Goal: Information Seeking & Learning: Find specific fact

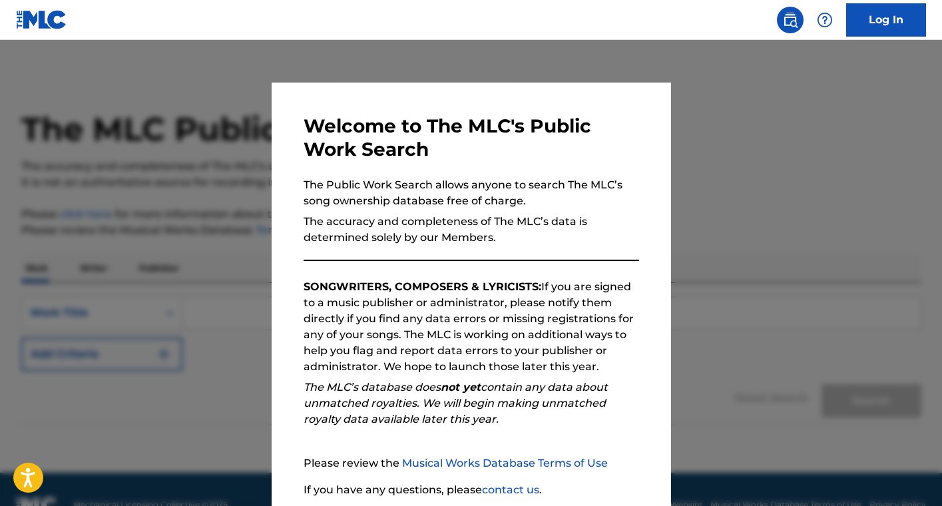
click at [778, 232] on div at bounding box center [471, 293] width 942 height 506
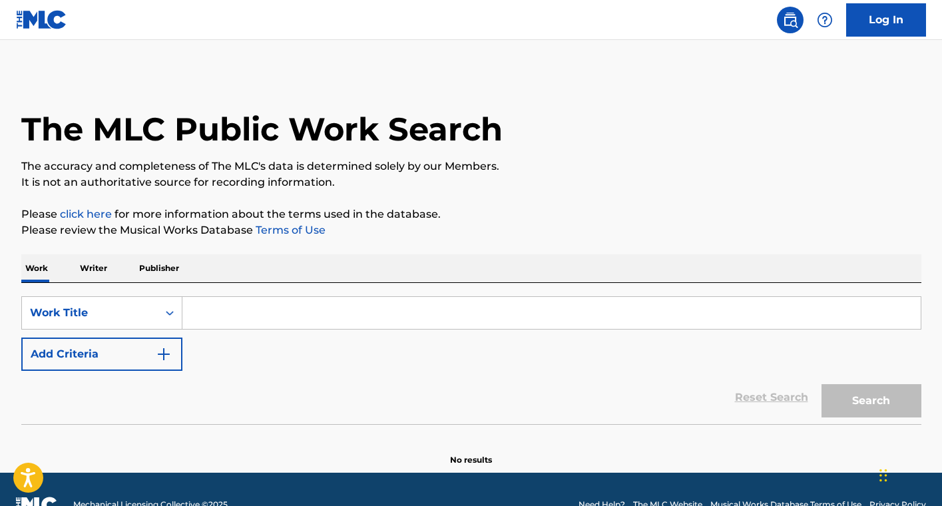
click at [246, 328] on input "Search Form" at bounding box center [551, 313] width 738 height 32
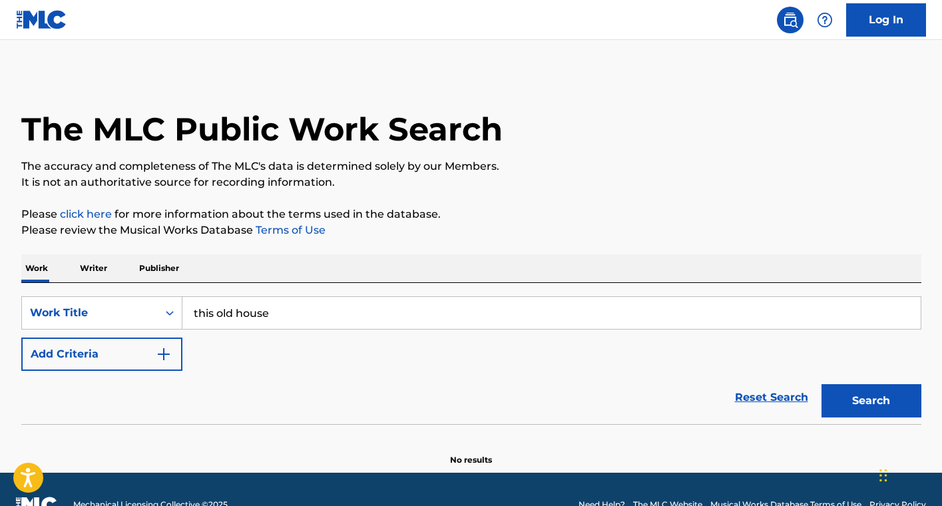
type input "this old house"
click at [68, 348] on button "Add Criteria" at bounding box center [101, 354] width 161 height 33
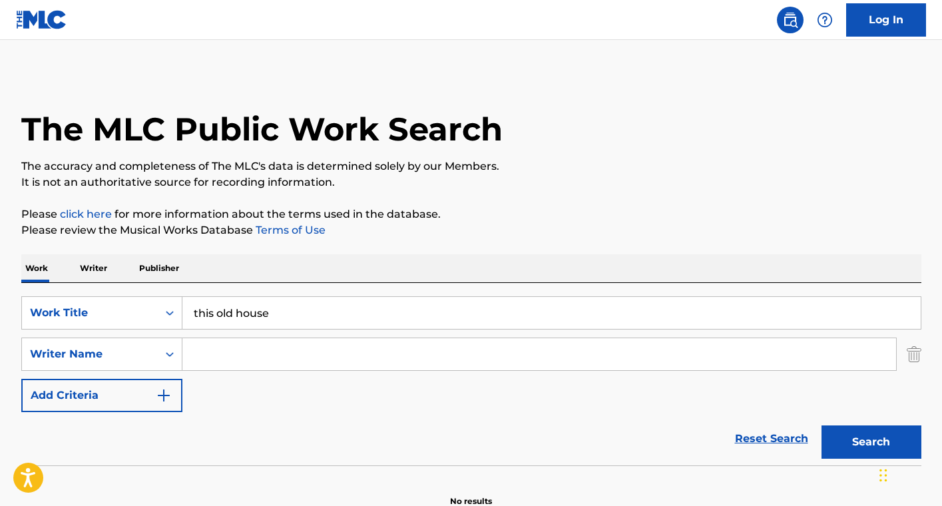
click at [211, 347] on input "Search Form" at bounding box center [539, 354] width 714 height 32
type input "[PERSON_NAME]"
click at [855, 443] on button "Search" at bounding box center [872, 441] width 100 height 33
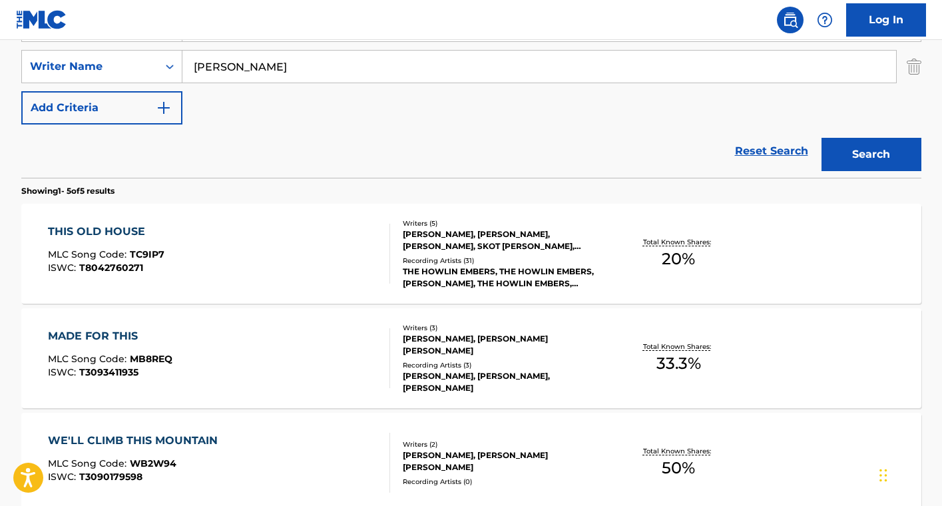
scroll to position [329, 0]
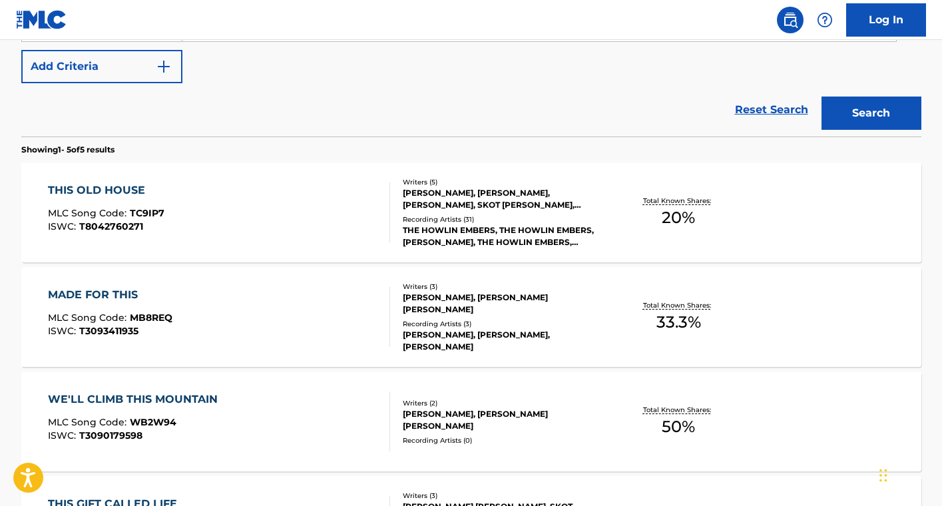
click at [204, 207] on div "THIS OLD HOUSE MLC Song Code : TC9IP7 ISWC : T8042760271" at bounding box center [219, 212] width 342 height 60
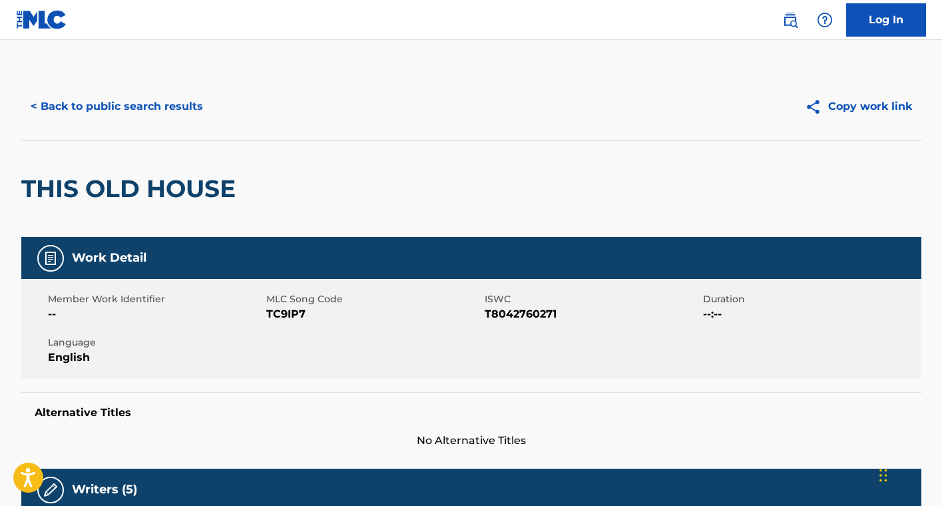
click at [854, 105] on button "Copy work link" at bounding box center [859, 106] width 126 height 33
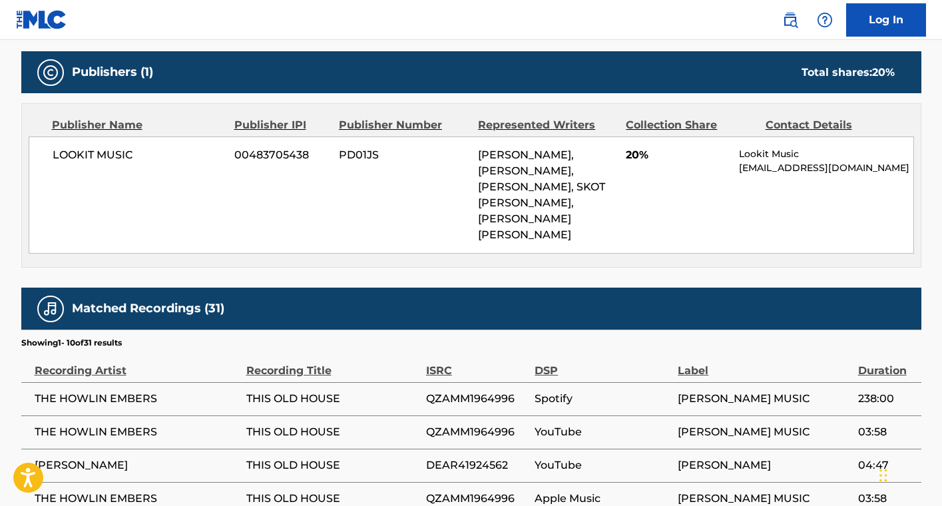
scroll to position [637, 0]
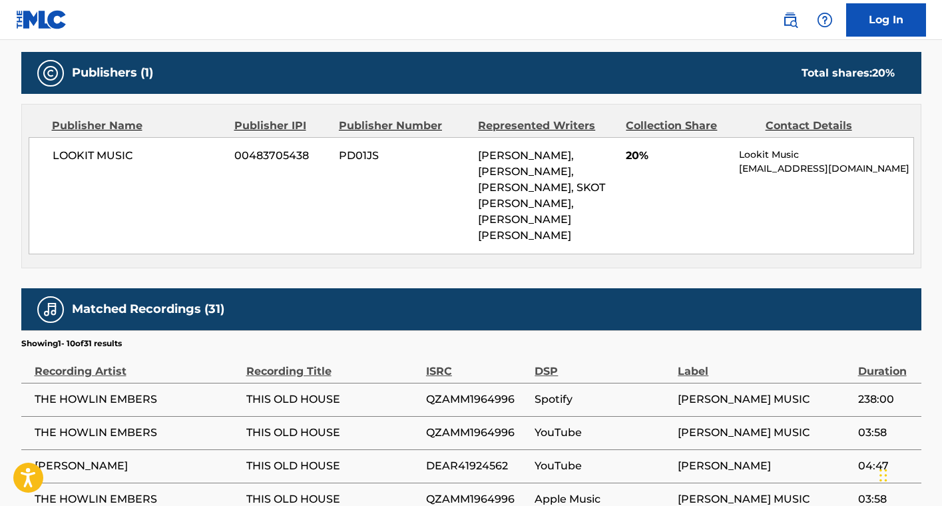
click at [95, 154] on span "LOOKIT MUSIC" at bounding box center [139, 156] width 172 height 16
click at [547, 156] on span "[PERSON_NAME], [PERSON_NAME], [PERSON_NAME], SKOT [PERSON_NAME], [PERSON_NAME] …" at bounding box center [541, 195] width 127 height 93
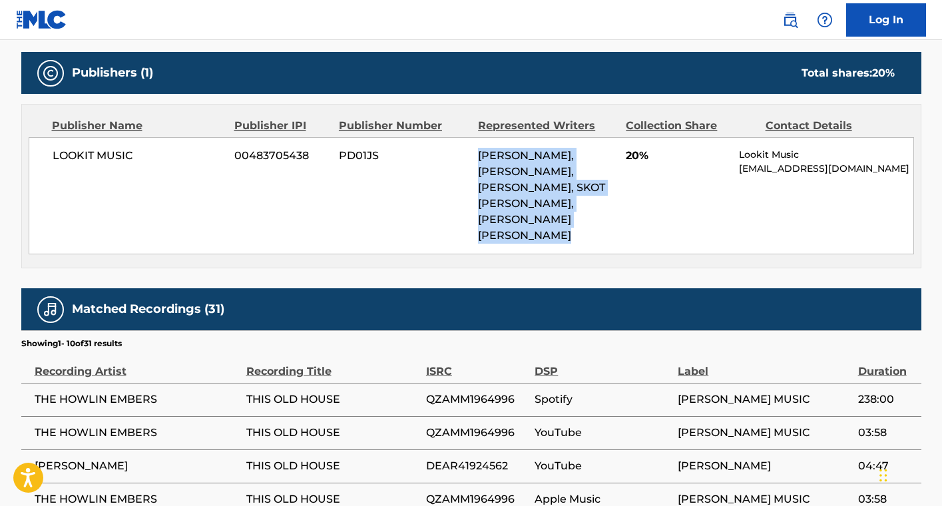
click at [547, 156] on span "[PERSON_NAME], [PERSON_NAME], [PERSON_NAME], SKOT [PERSON_NAME], [PERSON_NAME] …" at bounding box center [541, 195] width 127 height 93
click at [497, 157] on span "[PERSON_NAME], [PERSON_NAME], [PERSON_NAME], SKOT [PERSON_NAME], [PERSON_NAME] …" at bounding box center [541, 195] width 127 height 93
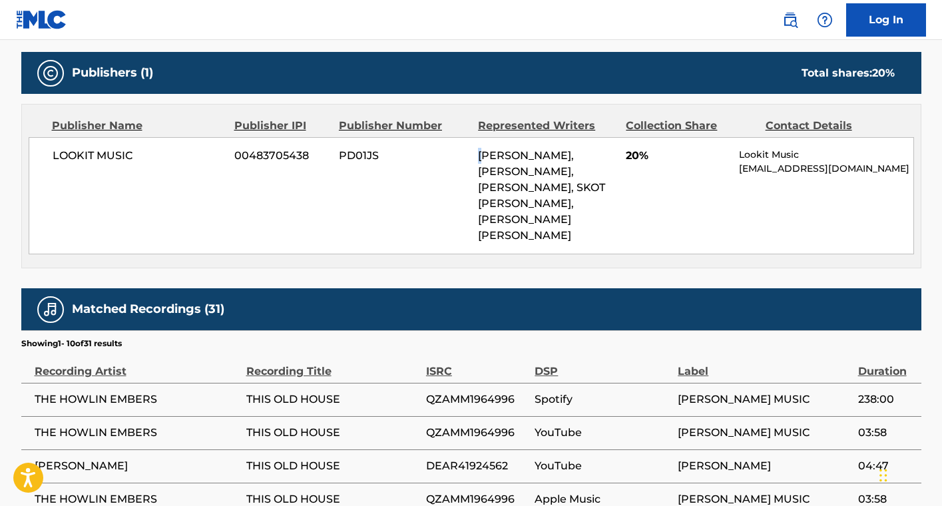
click at [485, 158] on span "[PERSON_NAME], [PERSON_NAME], [PERSON_NAME], SKOT [PERSON_NAME], [PERSON_NAME] …" at bounding box center [541, 195] width 127 height 93
click at [467, 163] on span "PD01JS" at bounding box center [403, 156] width 129 height 16
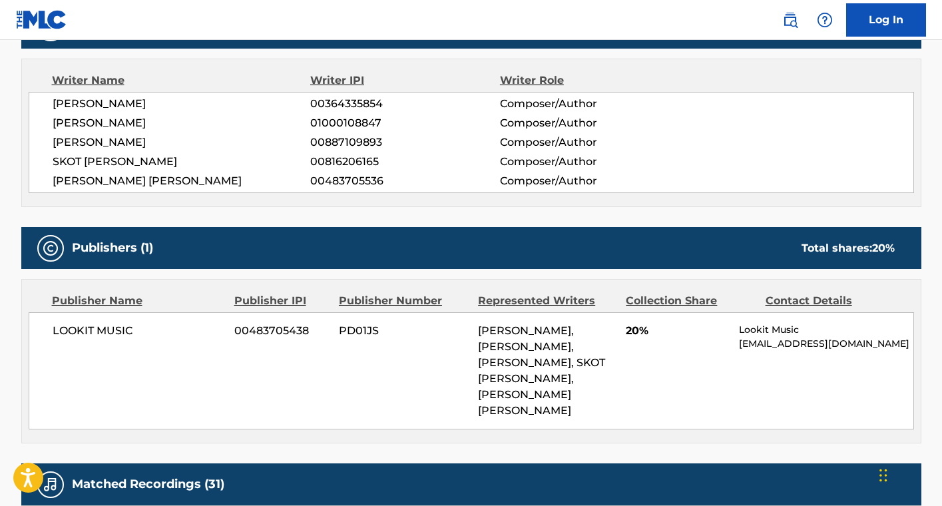
scroll to position [414, 0]
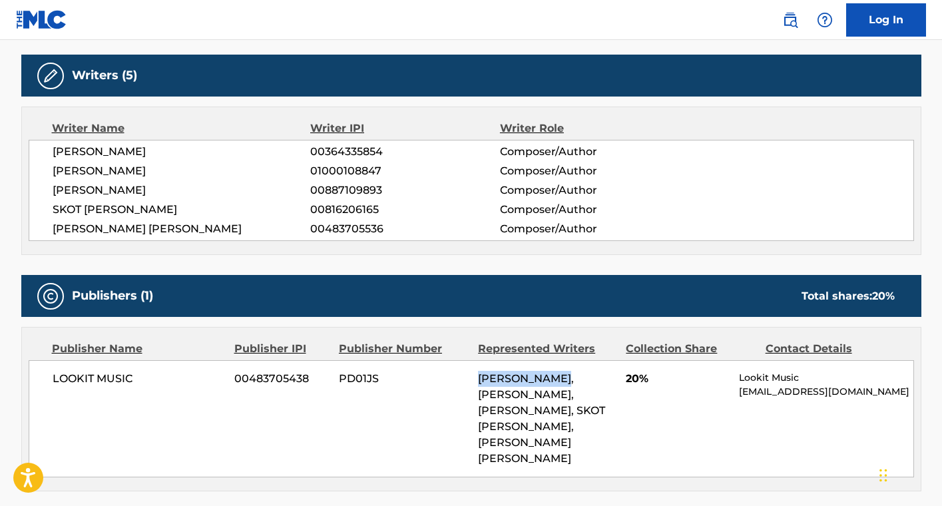
drag, startPoint x: 485, startPoint y: 378, endPoint x: 571, endPoint y: 380, distance: 86.6
click at [571, 380] on span "[PERSON_NAME], [PERSON_NAME], [PERSON_NAME], SKOT [PERSON_NAME], [PERSON_NAME] …" at bounding box center [541, 418] width 127 height 93
copy span "[PERSON_NAME]"
drag, startPoint x: 184, startPoint y: 172, endPoint x: 51, endPoint y: 170, distance: 133.2
click at [51, 170] on div "[PERSON_NAME] 00364335854 Composer/Author [PERSON_NAME] 01000108847 Composer/Au…" at bounding box center [472, 190] width 886 height 101
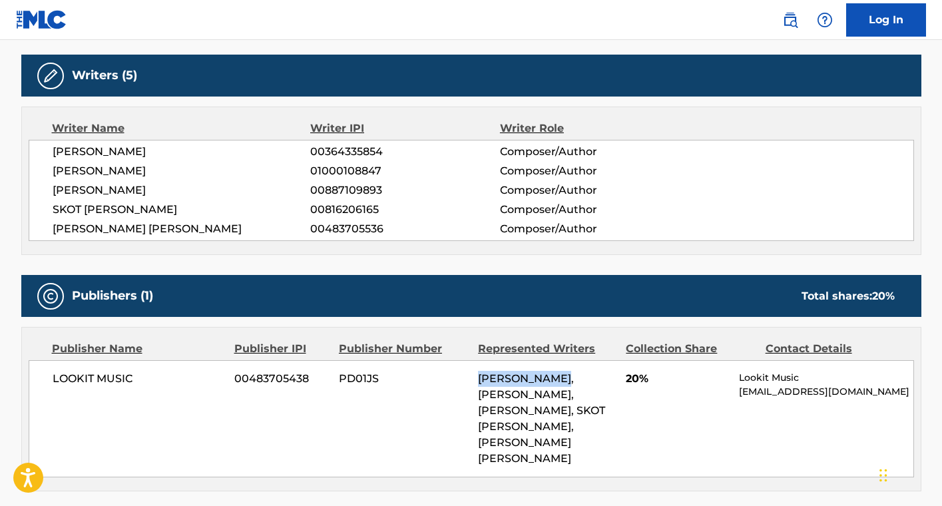
copy span "[PERSON_NAME]"
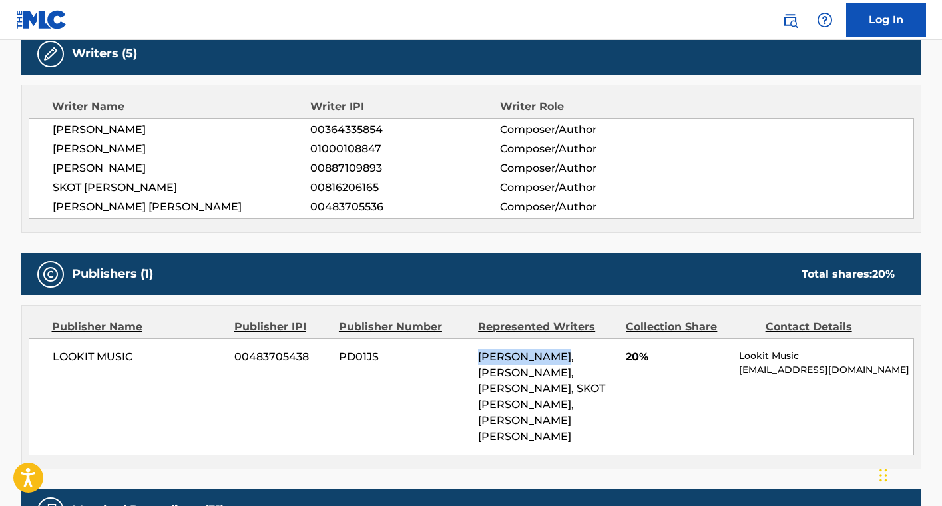
scroll to position [438, 0]
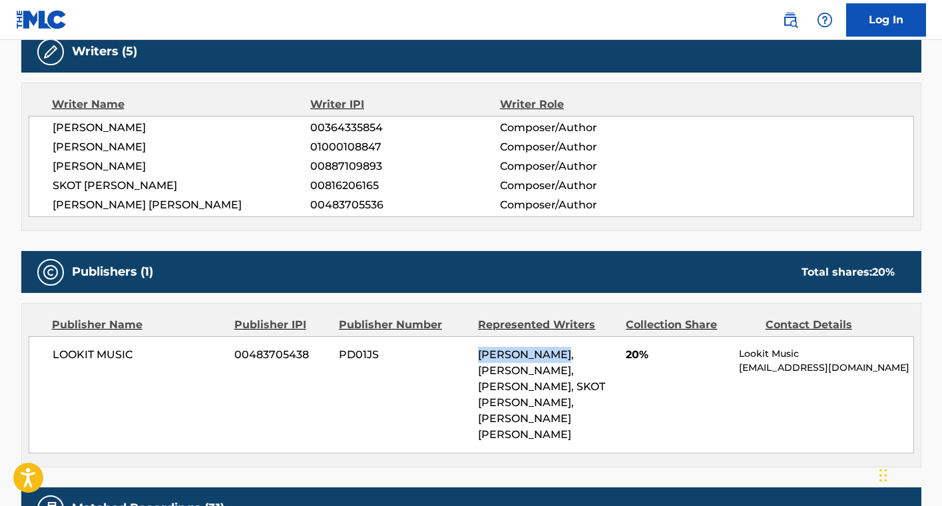
drag, startPoint x: 198, startPoint y: 170, endPoint x: 41, endPoint y: 167, distance: 156.5
click at [41, 167] on div "[PERSON_NAME] 00364335854 Composer/Author [PERSON_NAME] 01000108847 Composer/Au…" at bounding box center [472, 166] width 886 height 101
copy span "[PERSON_NAME]"
drag, startPoint x: 192, startPoint y: 188, endPoint x: 45, endPoint y: 185, distance: 147.8
click at [45, 185] on div "[PERSON_NAME] 00364335854 Composer/Author [PERSON_NAME] 01000108847 Composer/Au…" at bounding box center [472, 166] width 886 height 101
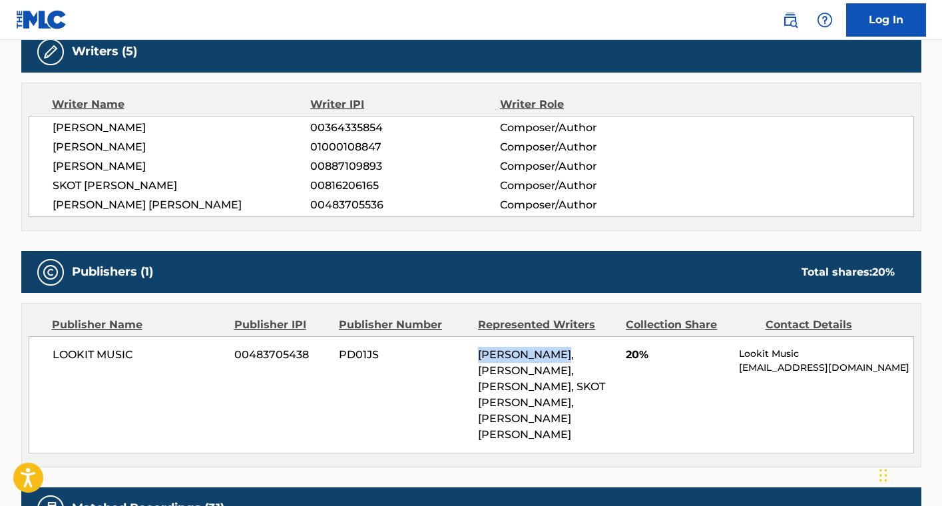
copy span "SKOT [PERSON_NAME]"
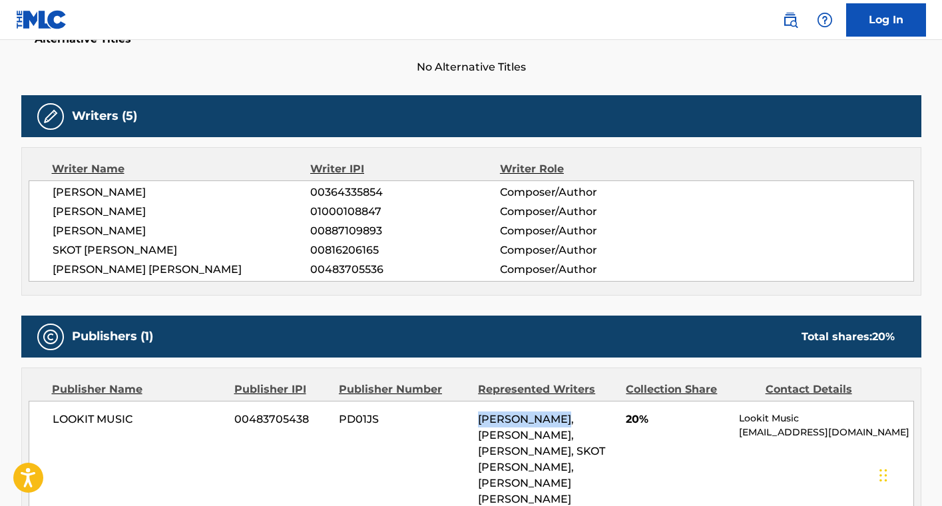
scroll to position [440, 0]
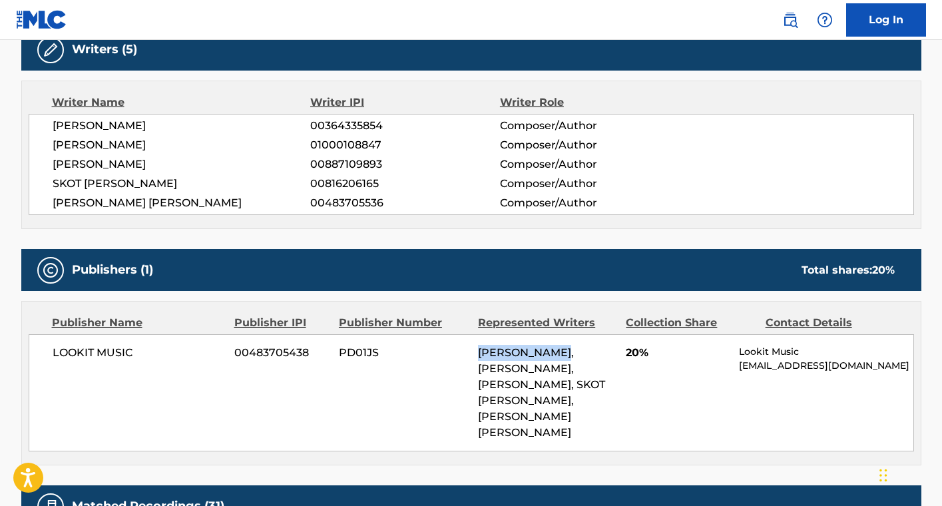
click at [108, 125] on span "[PERSON_NAME]" at bounding box center [182, 126] width 258 height 16
click at [137, 142] on span "[PERSON_NAME]" at bounding box center [182, 145] width 258 height 16
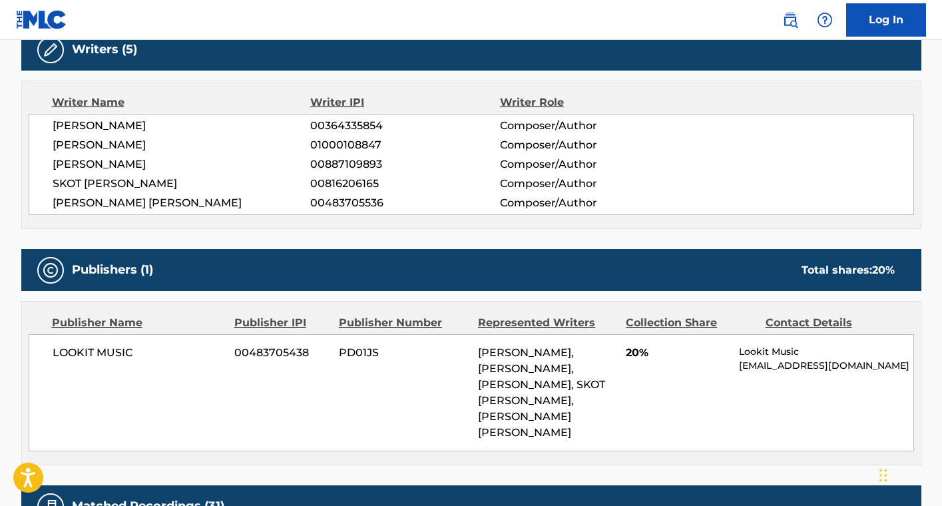
click at [137, 142] on span "[PERSON_NAME]" at bounding box center [182, 145] width 258 height 16
click at [127, 168] on span "[PERSON_NAME]" at bounding box center [182, 164] width 258 height 16
click at [168, 183] on span "SKOT [PERSON_NAME]" at bounding box center [182, 184] width 258 height 16
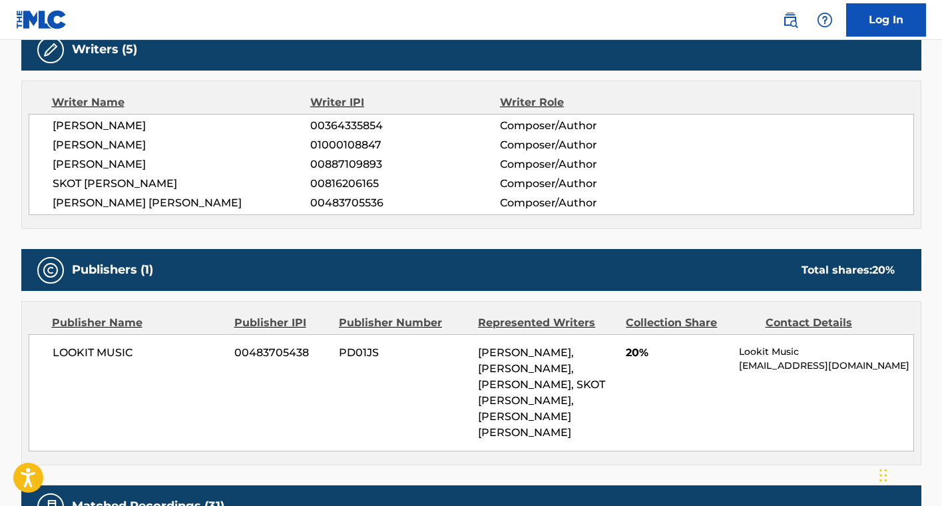
click at [168, 183] on span "SKOT [PERSON_NAME]" at bounding box center [182, 184] width 258 height 16
